Goal: Task Accomplishment & Management: Complete application form

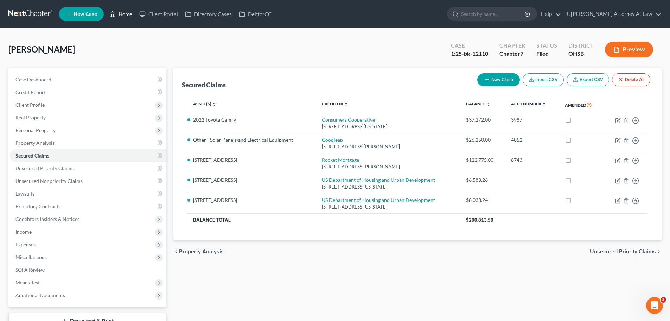
drag, startPoint x: 116, startPoint y: 14, endPoint x: 119, endPoint y: 1, distance: 14.1
click at [116, 14] on icon at bounding box center [112, 14] width 6 height 8
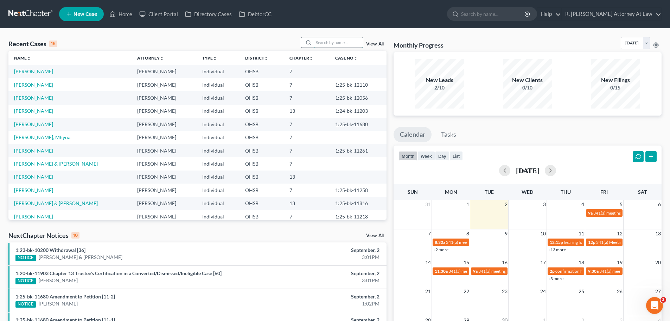
click at [322, 42] on input "search" at bounding box center [338, 42] width 49 height 10
type input "[PERSON_NAME]"
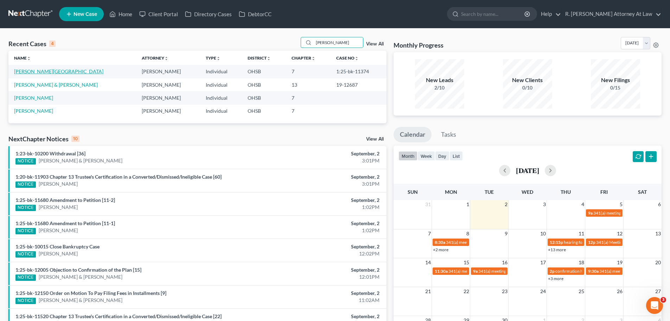
click at [43, 71] on link "[PERSON_NAME][GEOGRAPHIC_DATA]" at bounding box center [58, 71] width 89 height 6
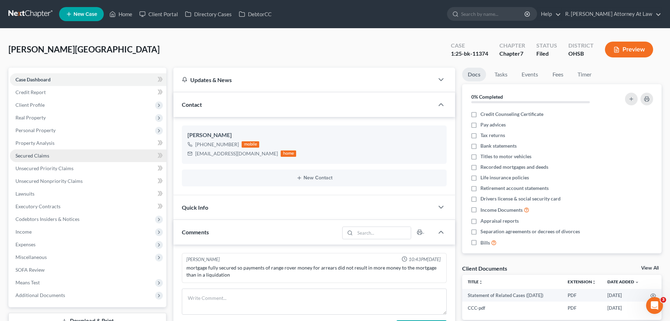
click at [31, 153] on span "Secured Claims" at bounding box center [32, 155] width 34 height 6
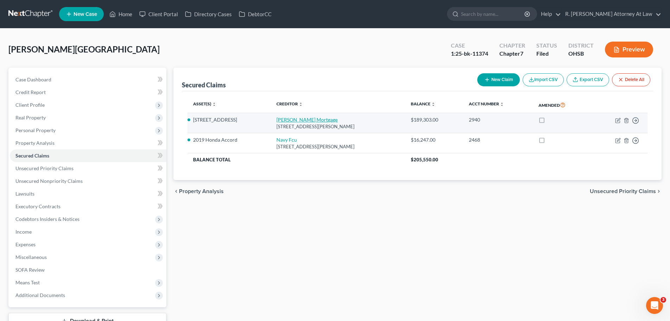
click at [311, 119] on link "[PERSON_NAME] Mortgage" at bounding box center [307, 119] width 61 height 6
select select "4"
select select "2"
select select "0"
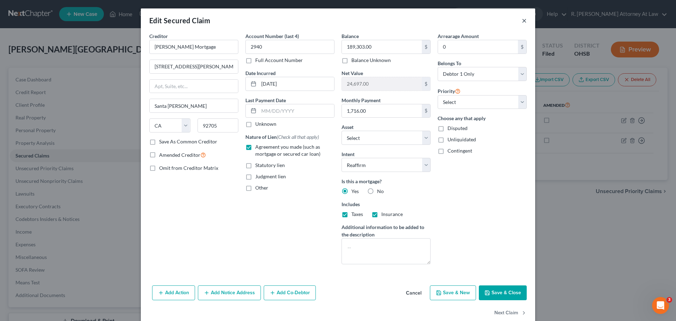
drag, startPoint x: 522, startPoint y: 23, endPoint x: 361, endPoint y: 20, distance: 161.2
click at [522, 23] on button "×" at bounding box center [524, 20] width 5 height 8
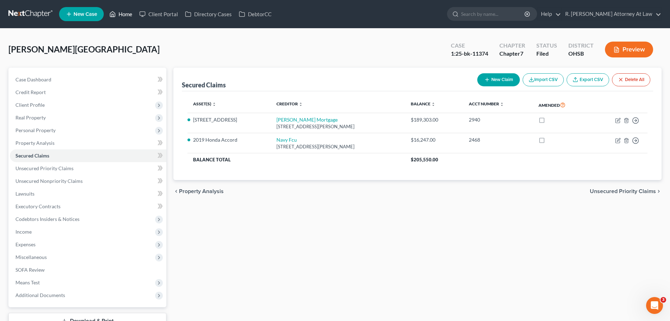
click at [123, 17] on link "Home" at bounding box center [121, 14] width 30 height 13
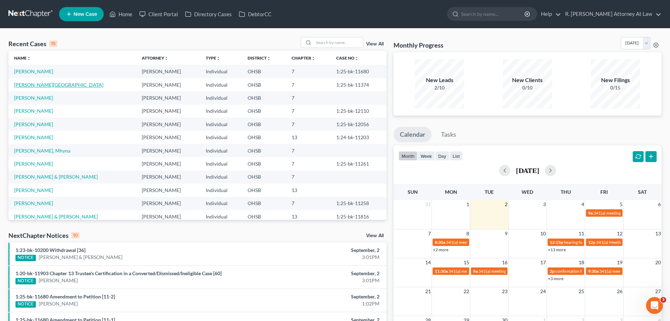
click at [24, 84] on link "[PERSON_NAME][GEOGRAPHIC_DATA]" at bounding box center [58, 85] width 89 height 6
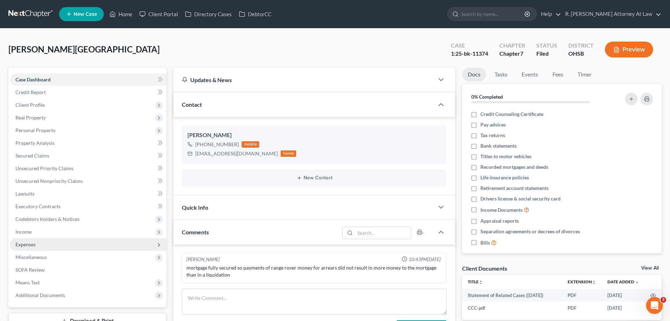
click at [33, 240] on span "Expenses" at bounding box center [88, 244] width 157 height 13
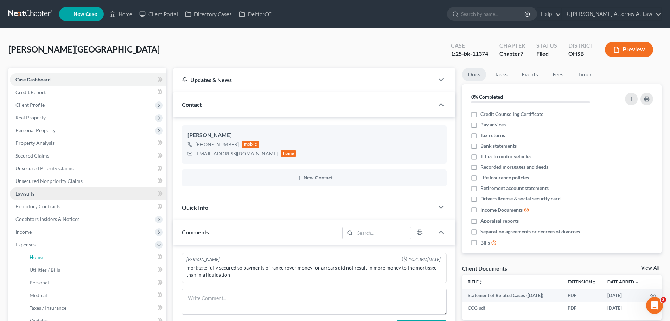
drag, startPoint x: 40, startPoint y: 255, endPoint x: 96, endPoint y: 193, distance: 84.2
click at [39, 256] on span "Home" at bounding box center [36, 257] width 13 height 6
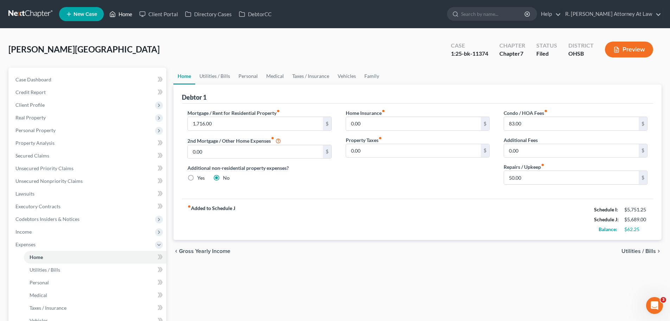
drag, startPoint x: 120, startPoint y: 11, endPoint x: 126, endPoint y: 8, distance: 6.9
click at [120, 11] on link "Home" at bounding box center [121, 14] width 30 height 13
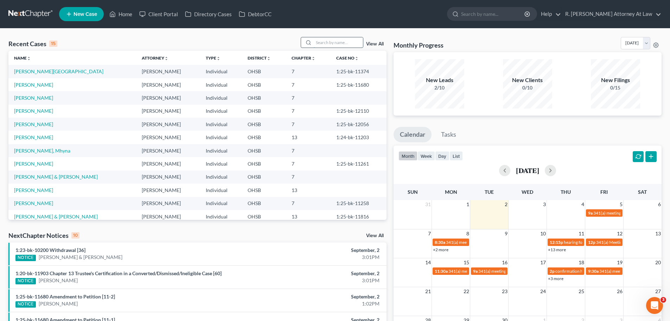
drag, startPoint x: 339, startPoint y: 48, endPoint x: 335, endPoint y: 44, distance: 5.0
click at [338, 48] on div at bounding box center [332, 42] width 63 height 11
click at [342, 16] on ul "New Case Home Client Portal Directory Cases DebtorCC - No Result - See all resu…" at bounding box center [360, 14] width 603 height 18
click at [341, 40] on input "search" at bounding box center [338, 42] width 49 height 10
type input "brown"
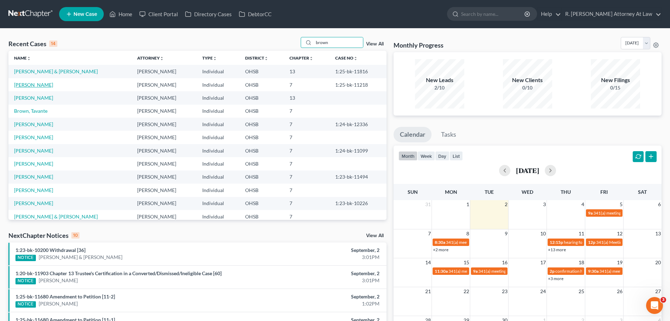
click at [38, 84] on link "[PERSON_NAME]" at bounding box center [33, 85] width 39 height 6
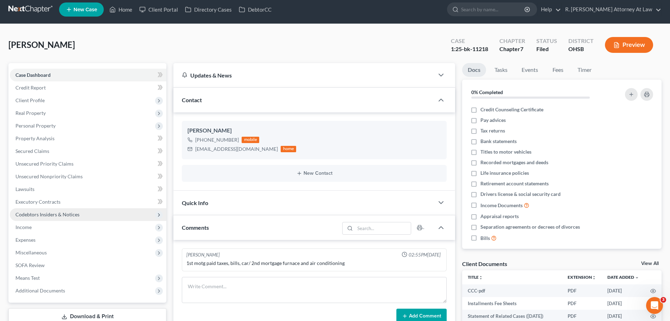
scroll to position [35, 0]
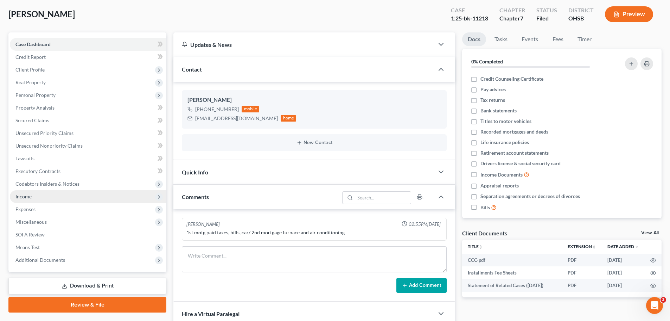
click at [22, 197] on span "Income" at bounding box center [23, 196] width 16 height 6
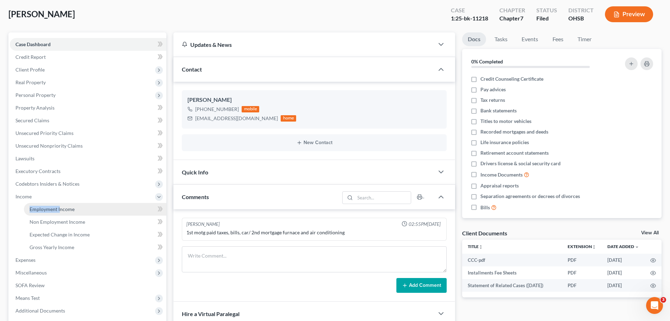
drag, startPoint x: 61, startPoint y: 202, endPoint x: 63, endPoint y: 207, distance: 5.4
click at [60, 203] on li "Income Employment Income Non Employment Income Expected Change in Income Gross …" at bounding box center [88, 221] width 157 height 63
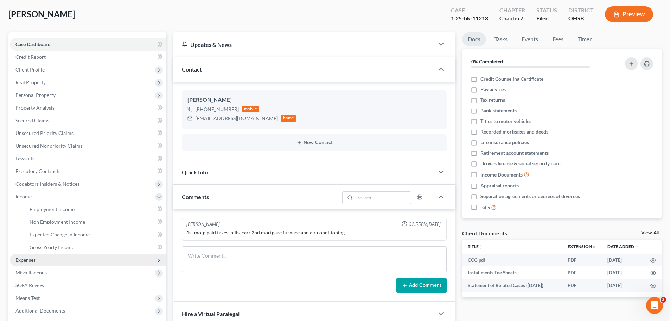
click at [22, 261] on span "Expenses" at bounding box center [25, 260] width 20 height 6
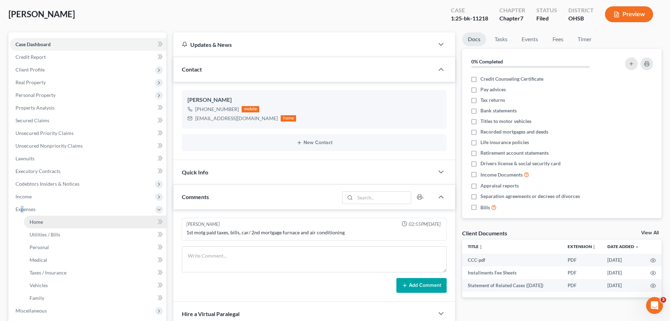
click at [33, 219] on span "Home" at bounding box center [36, 222] width 13 height 6
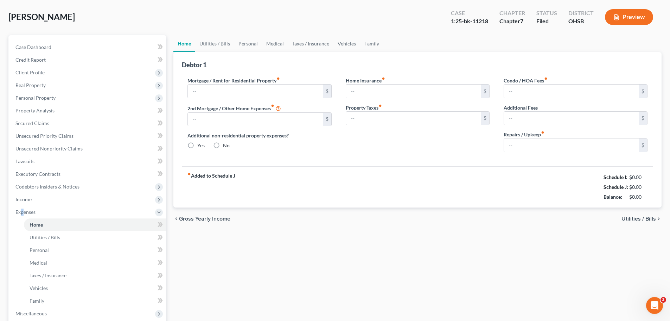
type input "526.34"
type input "185.00"
radio input "true"
type input "33.00"
type input "273.00"
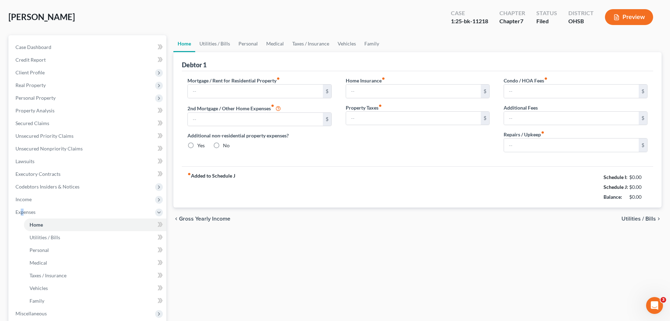
type input "300.00"
type input "0.00"
type input "20.00"
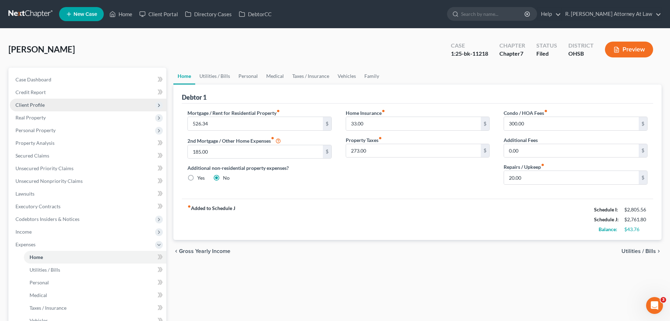
click at [30, 108] on span "Client Profile" at bounding box center [88, 105] width 157 height 13
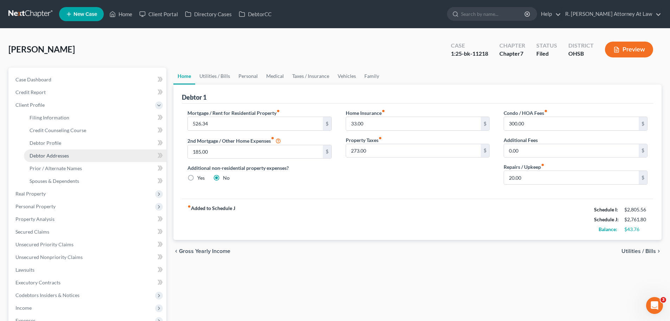
click at [57, 159] on link "Debtor Addresses" at bounding box center [95, 155] width 143 height 13
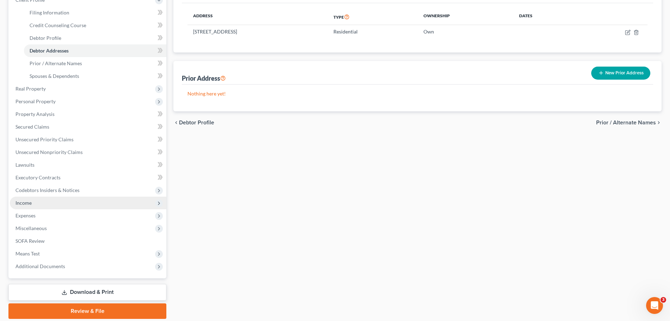
scroll to position [130, 0]
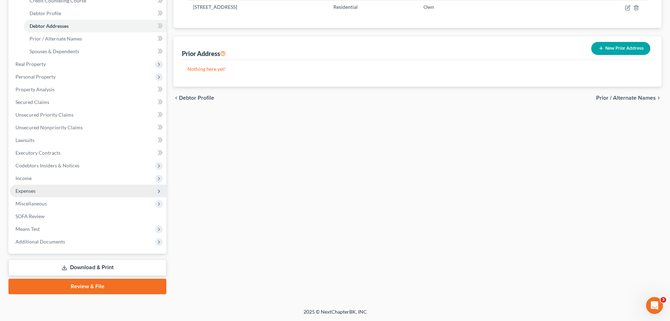
click at [26, 192] on span "Expenses" at bounding box center [25, 191] width 20 height 6
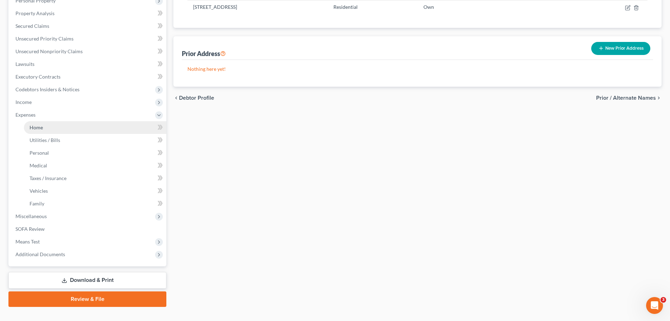
click at [37, 129] on span "Home" at bounding box center [36, 127] width 13 height 6
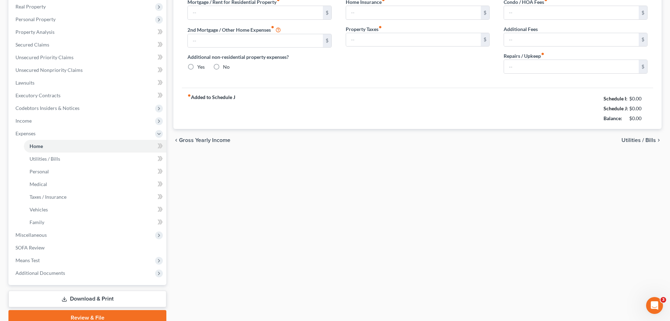
type input "526.34"
type input "185.00"
radio input "true"
type input "33.00"
type input "273.00"
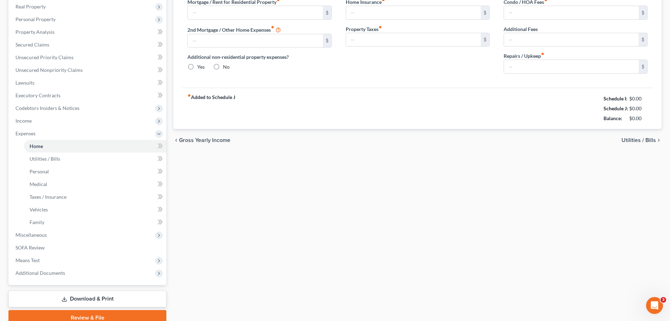
type input "300.00"
type input "0.00"
type input "20.00"
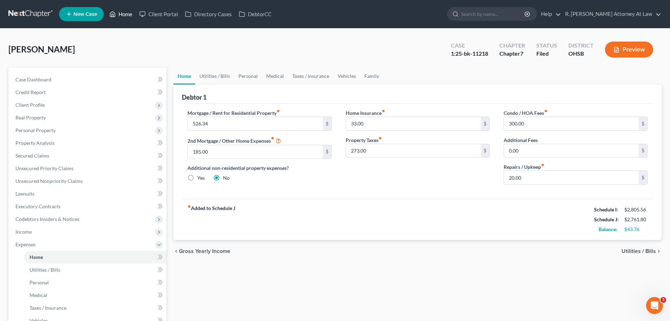
click at [133, 14] on link "Home" at bounding box center [121, 14] width 30 height 13
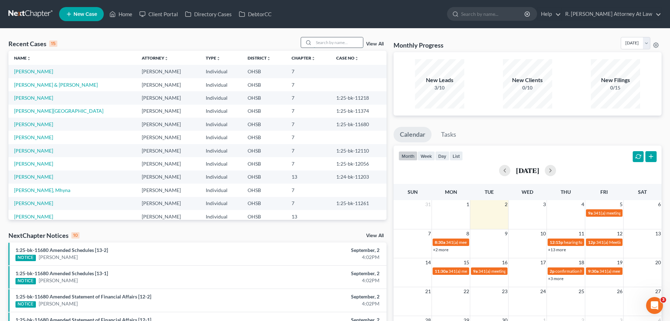
click at [323, 43] on input "search" at bounding box center [338, 42] width 49 height 10
type input "brown"
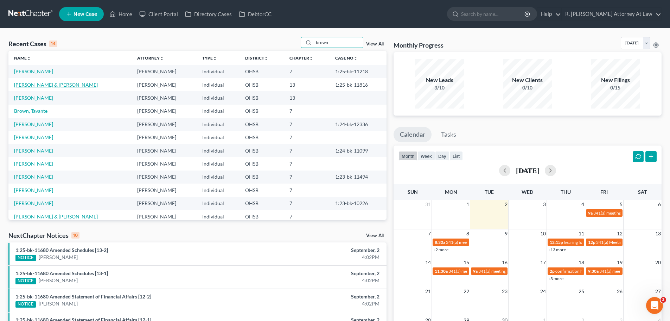
click at [47, 85] on link "[PERSON_NAME] & [PERSON_NAME]" at bounding box center [56, 85] width 84 height 6
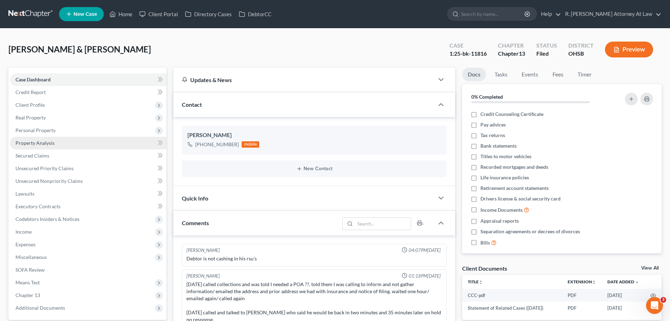
click at [33, 137] on link "Property Analysis" at bounding box center [88, 143] width 157 height 13
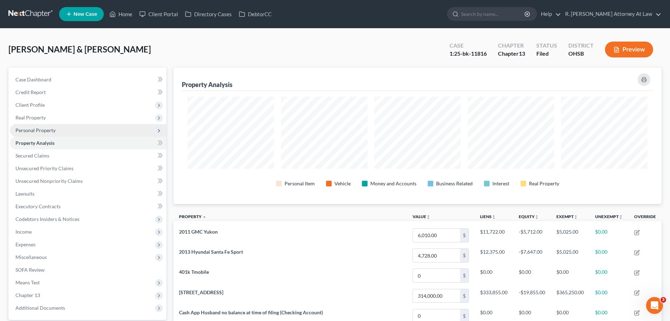
click at [37, 127] on span "Personal Property" at bounding box center [35, 130] width 40 height 6
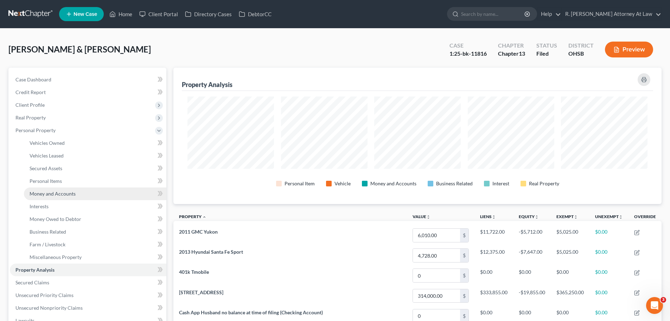
click at [51, 194] on span "Money and Accounts" at bounding box center [53, 193] width 46 height 6
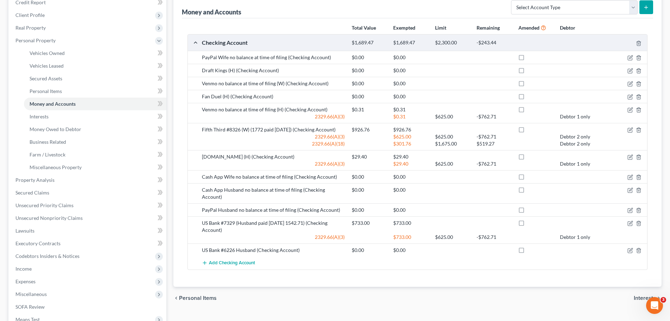
scroll to position [106, 0]
